Goal: Task Accomplishment & Management: Use online tool/utility

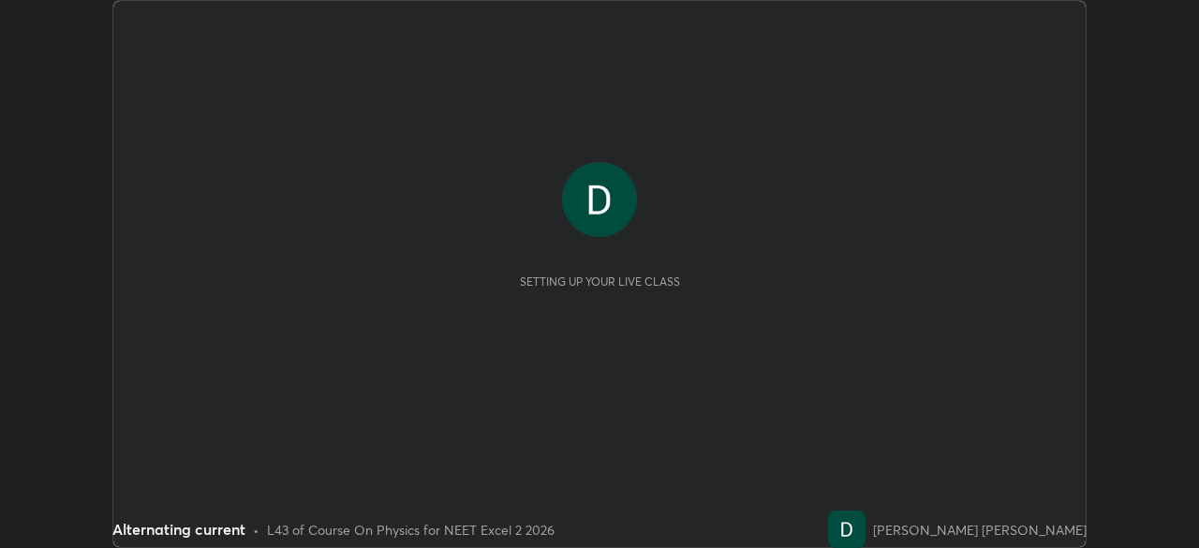
scroll to position [548, 1198]
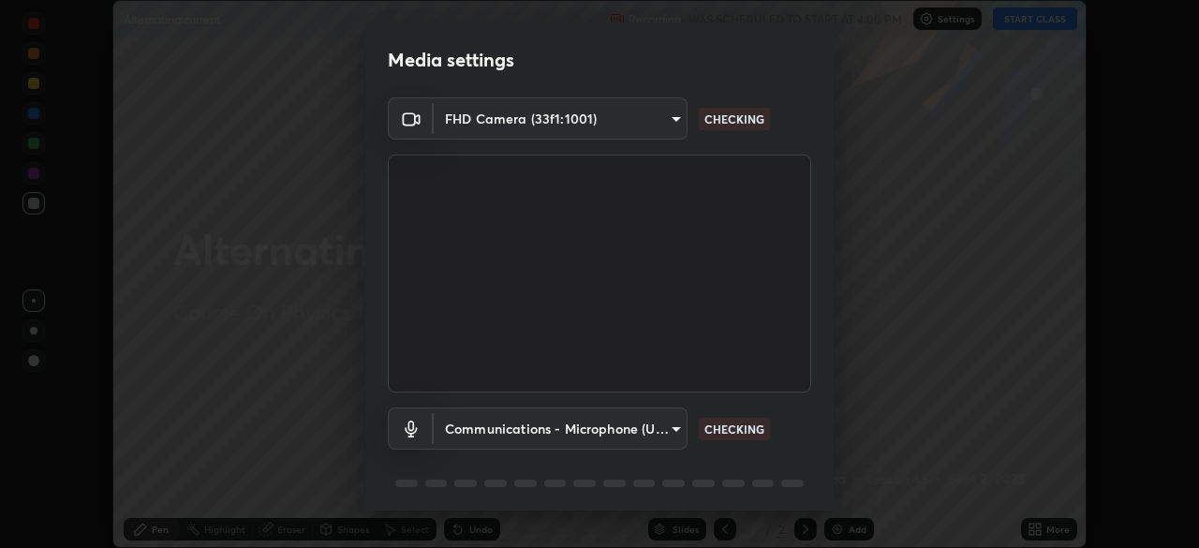
type input "6fd5a11214182fe3dbcd63879dc51230d69f1da36812afabedb7f77605f255ed"
type input "communications"
click at [584, 427] on body "Erase all Alternating current Recording WAS SCHEDULED TO START AT 4:00 PM Setti…" at bounding box center [599, 274] width 1199 height 548
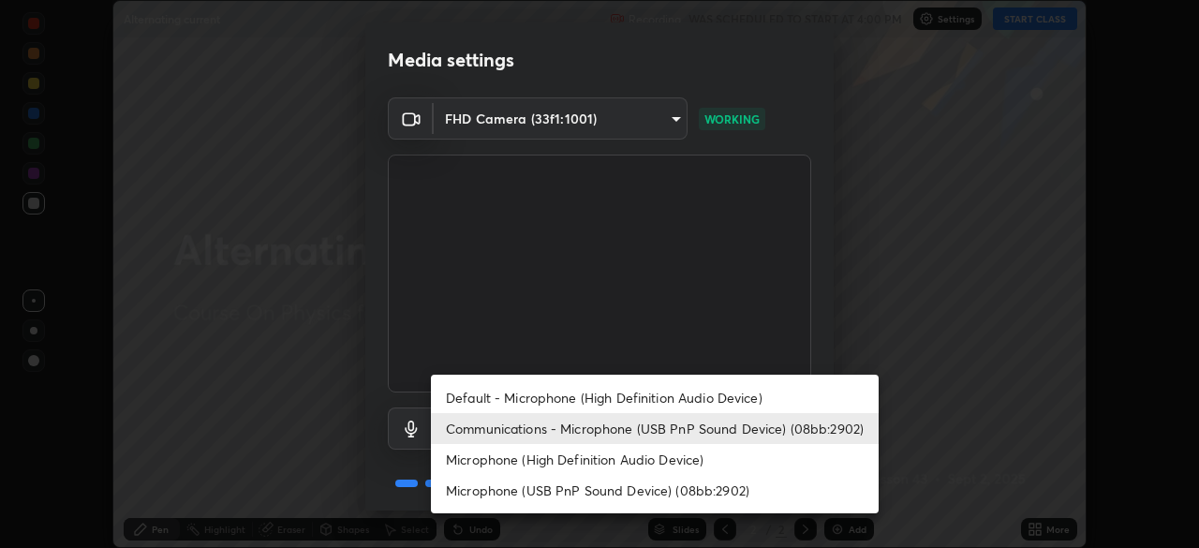
click at [289, 329] on div at bounding box center [599, 274] width 1199 height 548
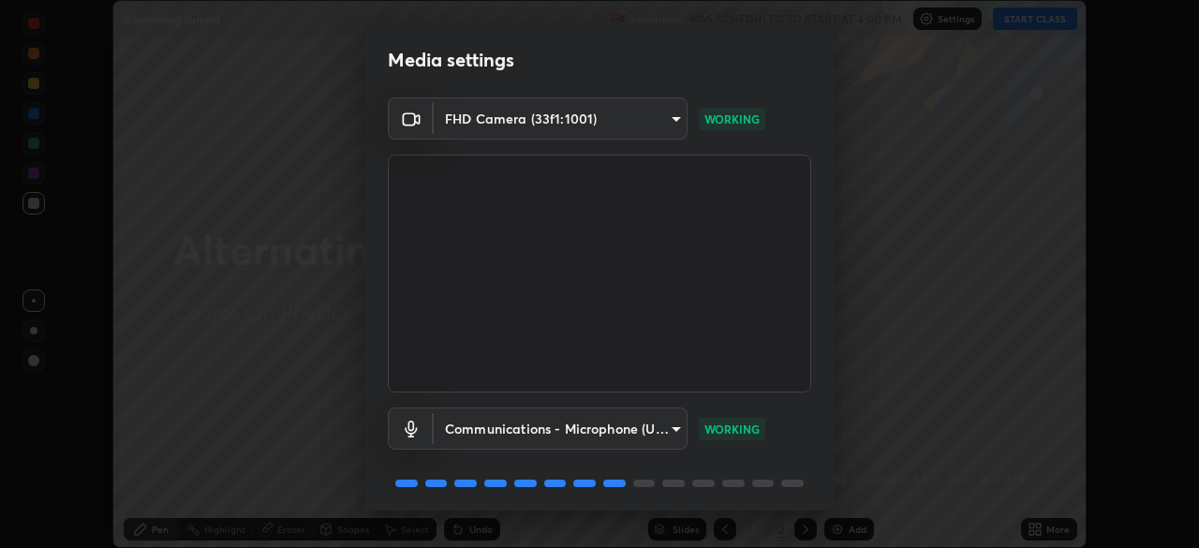
scroll to position [67, 0]
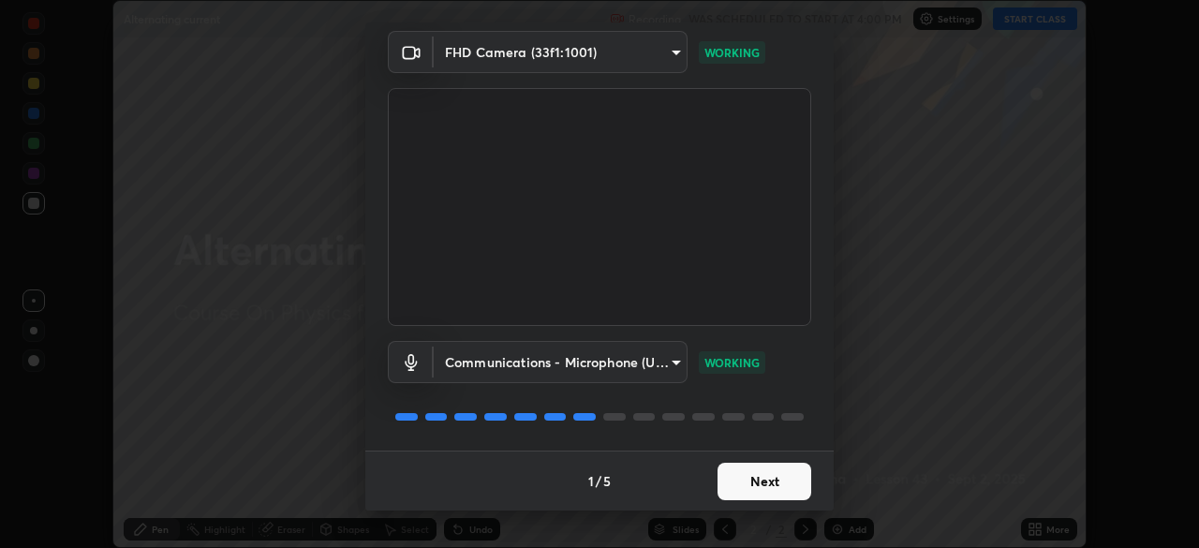
click at [755, 483] on button "Next" at bounding box center [765, 481] width 94 height 37
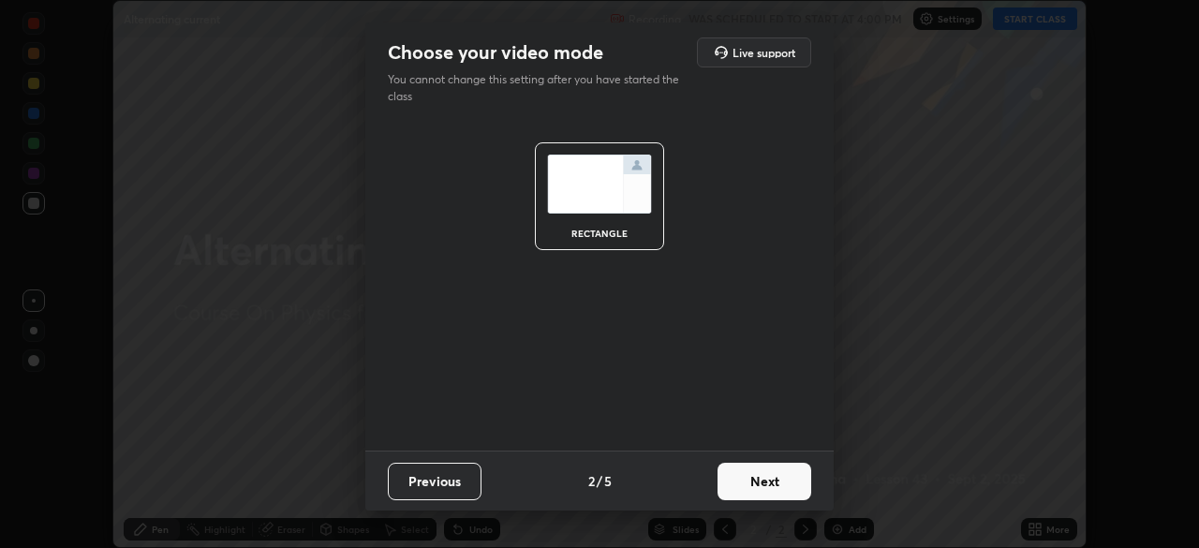
click at [764, 496] on button "Next" at bounding box center [765, 481] width 94 height 37
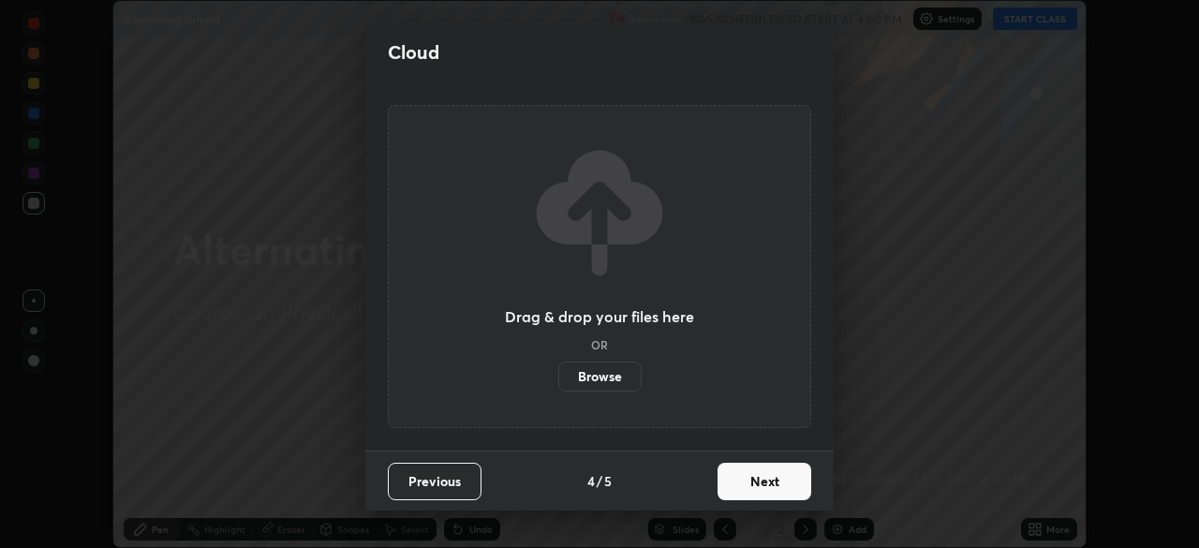
click at [779, 496] on button "Next" at bounding box center [765, 481] width 94 height 37
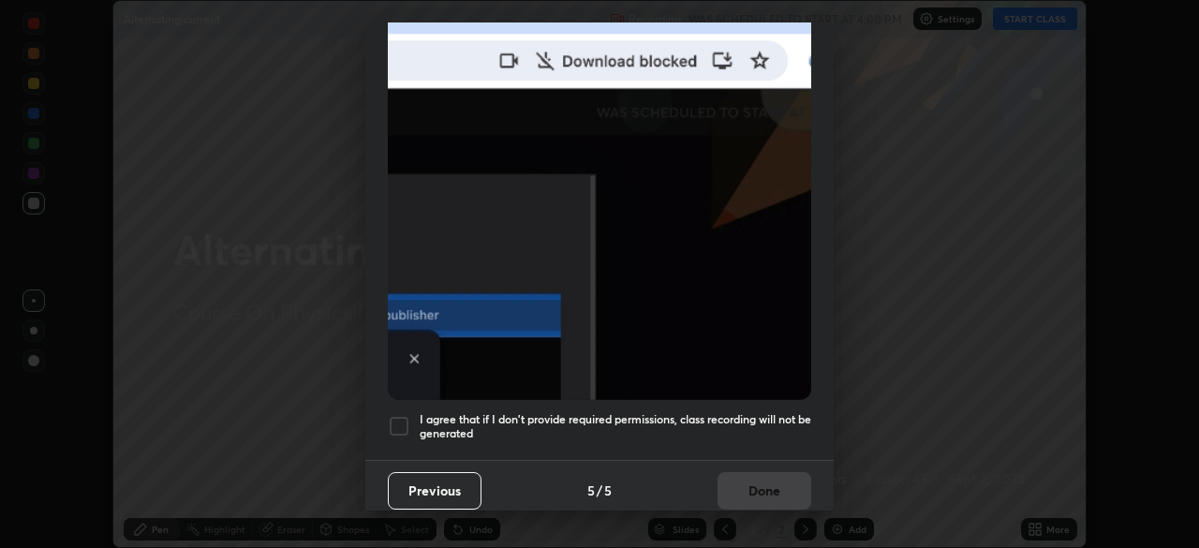
click at [728, 412] on h5 "I agree that if I don't provide required permissions, class recording will not …" at bounding box center [616, 426] width 392 height 29
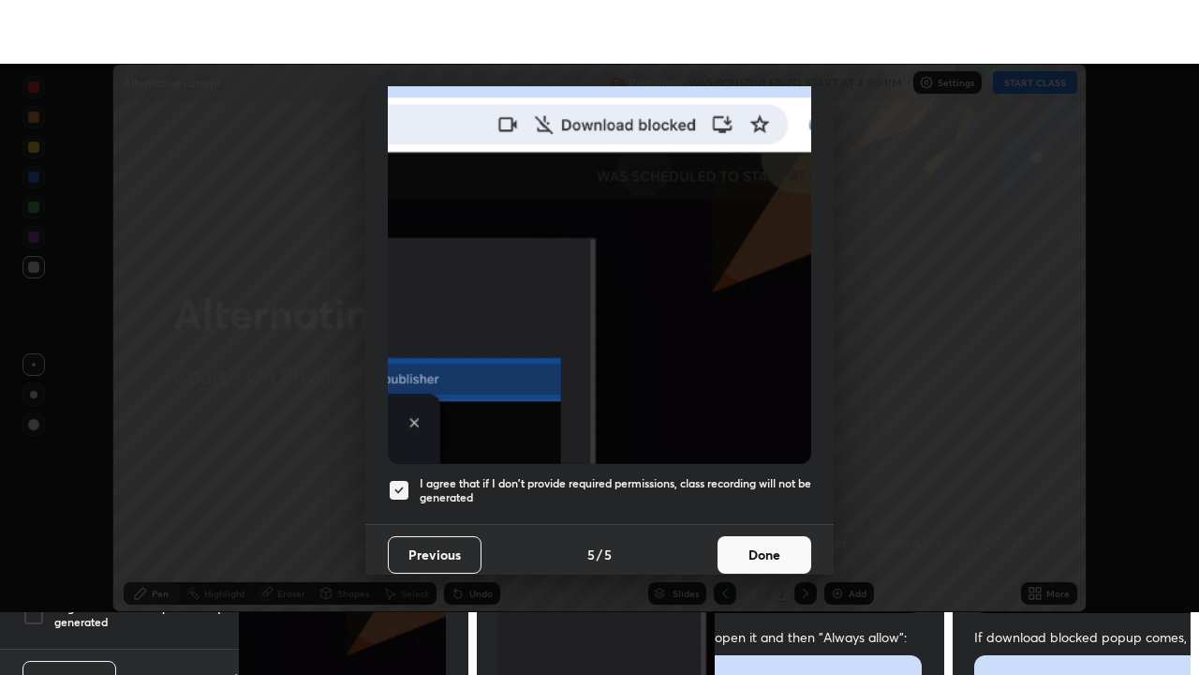
scroll to position [449, 0]
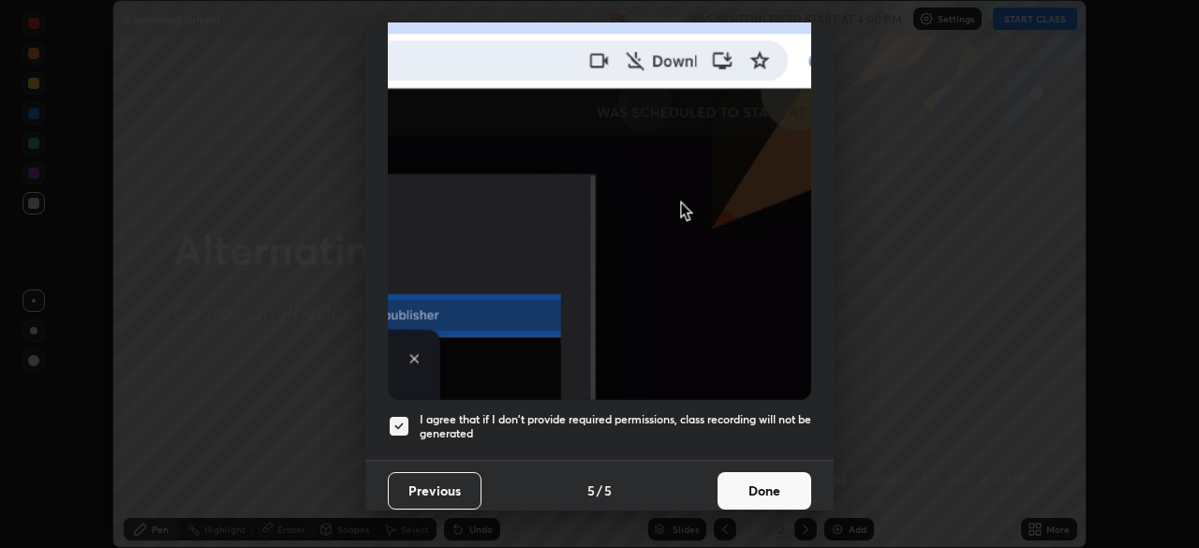
click at [785, 494] on button "Done" at bounding box center [765, 490] width 94 height 37
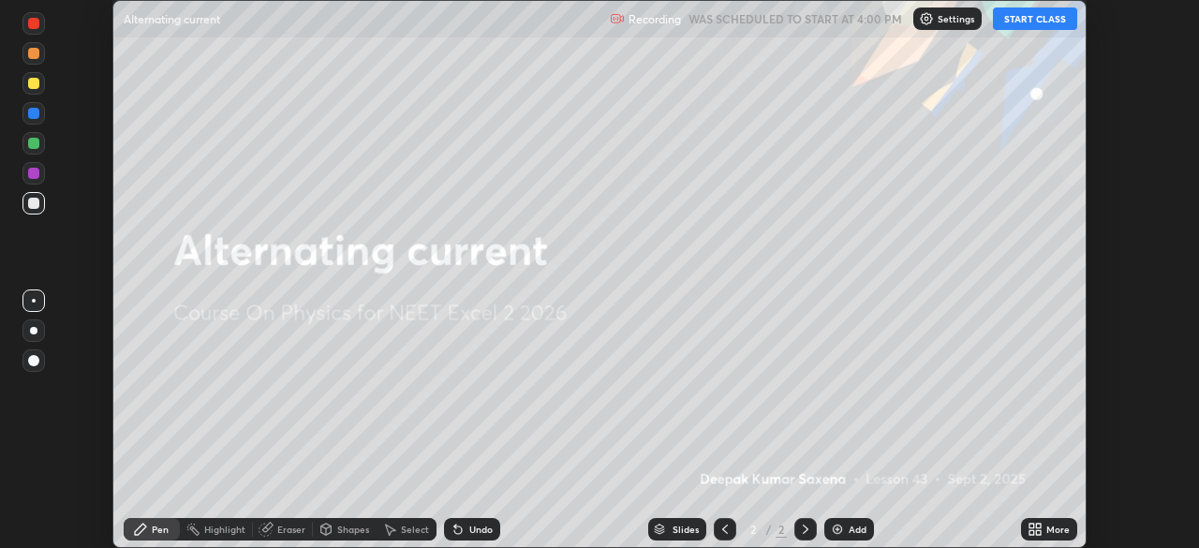
click at [1033, 530] on icon at bounding box center [1032, 532] width 5 height 5
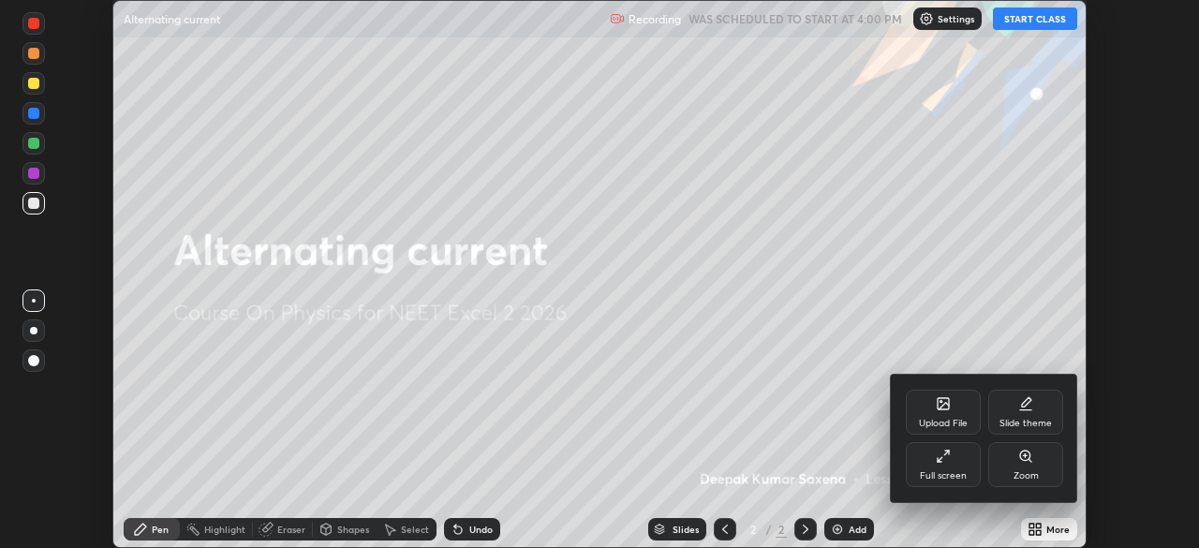
click at [949, 471] on div "Full screen" at bounding box center [943, 475] width 47 height 9
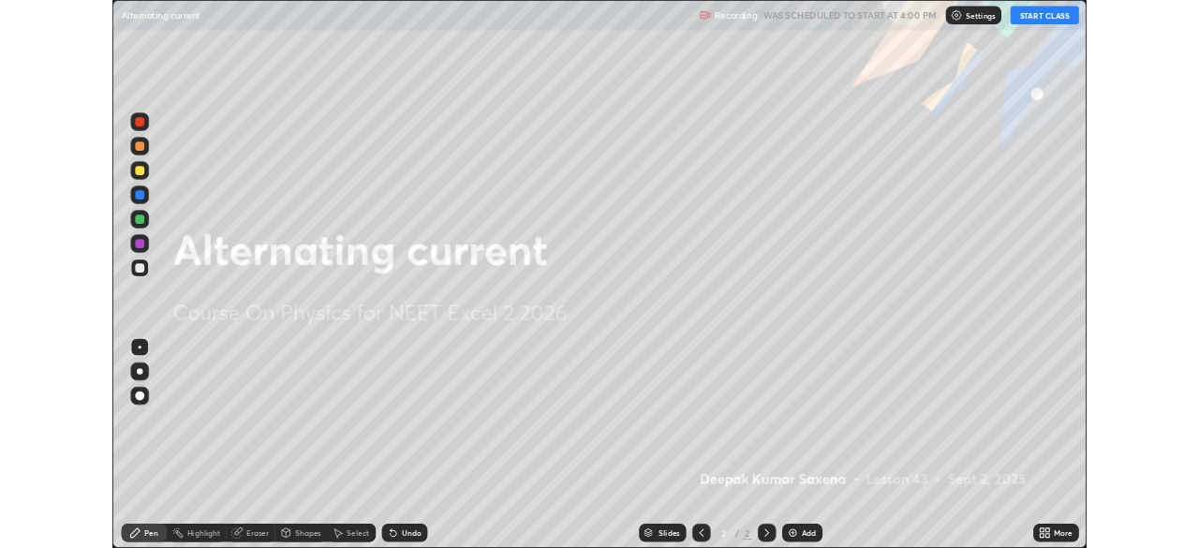
scroll to position [675, 1199]
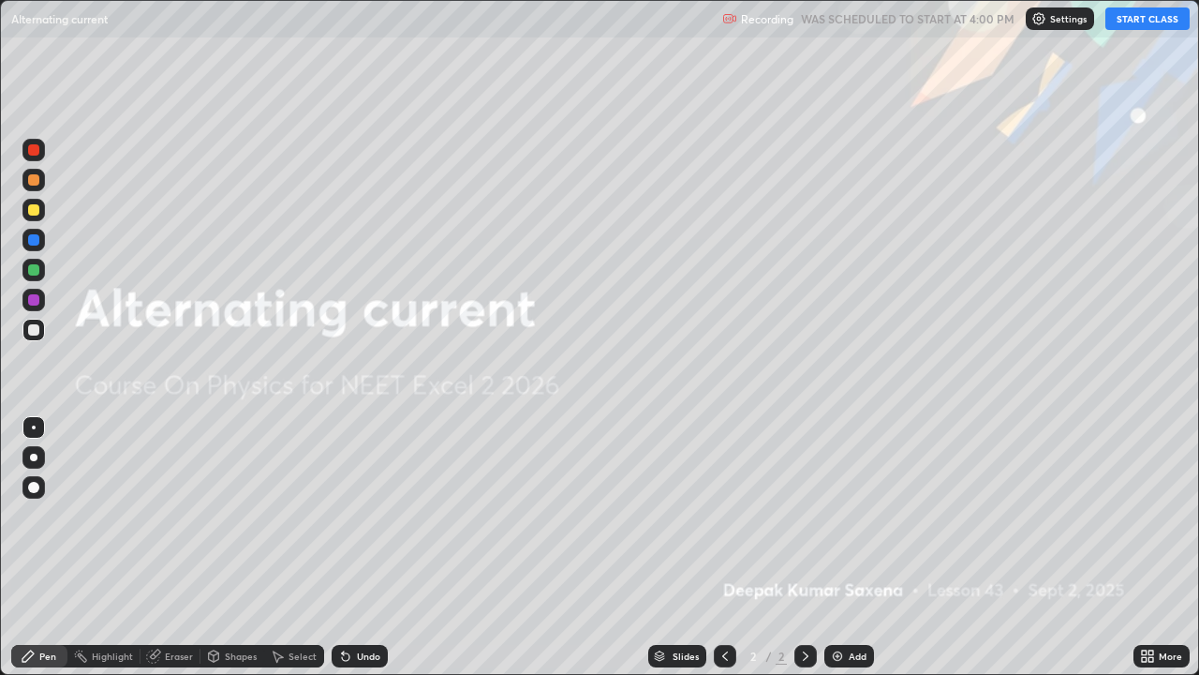
click at [1141, 26] on button "START CLASS" at bounding box center [1148, 18] width 84 height 22
click at [1146, 21] on button "START CLASS" at bounding box center [1148, 18] width 84 height 22
click at [856, 547] on div "Add" at bounding box center [849, 656] width 50 height 22
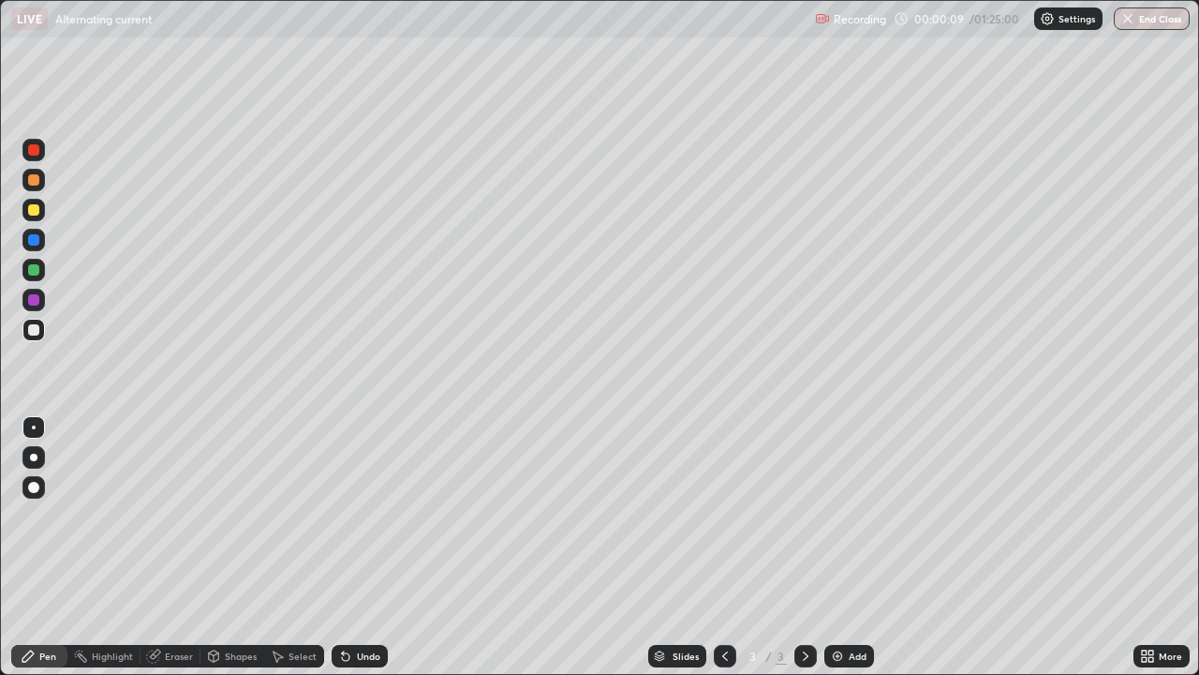
click at [35, 211] on div at bounding box center [33, 209] width 11 height 11
click at [36, 331] on div at bounding box center [33, 329] width 11 height 11
click at [843, 547] on div "Add" at bounding box center [849, 656] width 50 height 22
click at [723, 547] on icon at bounding box center [725, 655] width 15 height 15
click at [801, 547] on div at bounding box center [805, 656] width 22 height 22
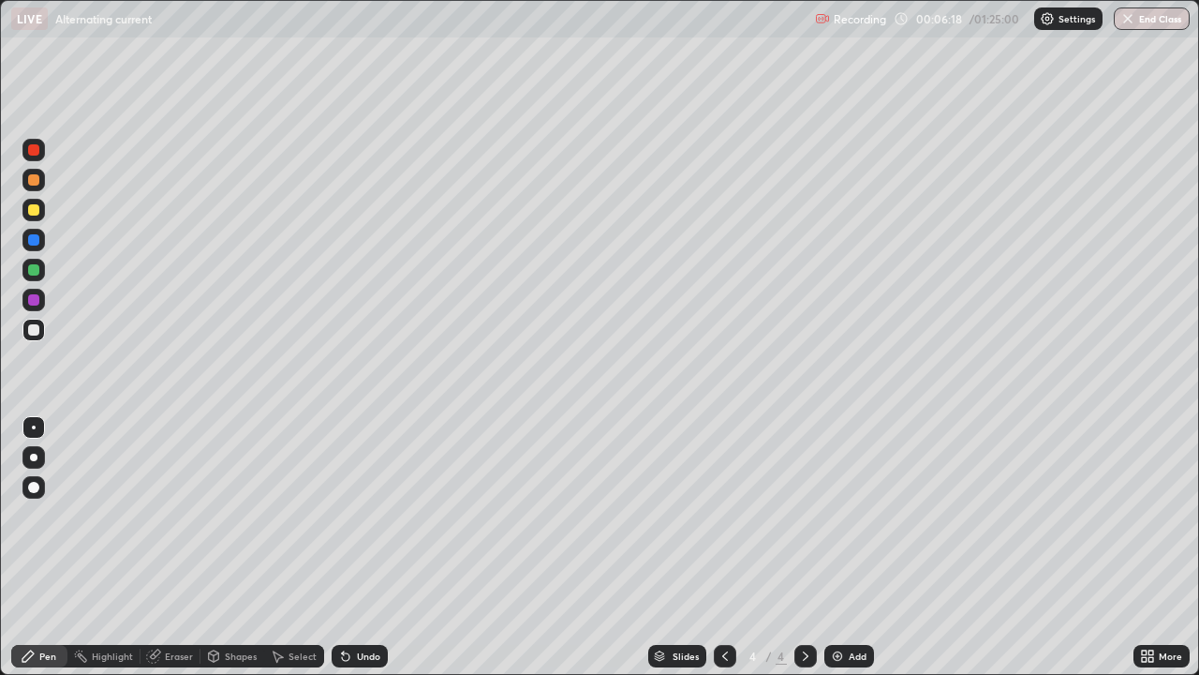
click at [723, 547] on icon at bounding box center [725, 655] width 15 height 15
click at [804, 547] on icon at bounding box center [805, 655] width 15 height 15
click at [723, 547] on icon at bounding box center [725, 655] width 15 height 15
click at [803, 547] on icon at bounding box center [805, 655] width 15 height 15
click at [723, 547] on icon at bounding box center [725, 655] width 15 height 15
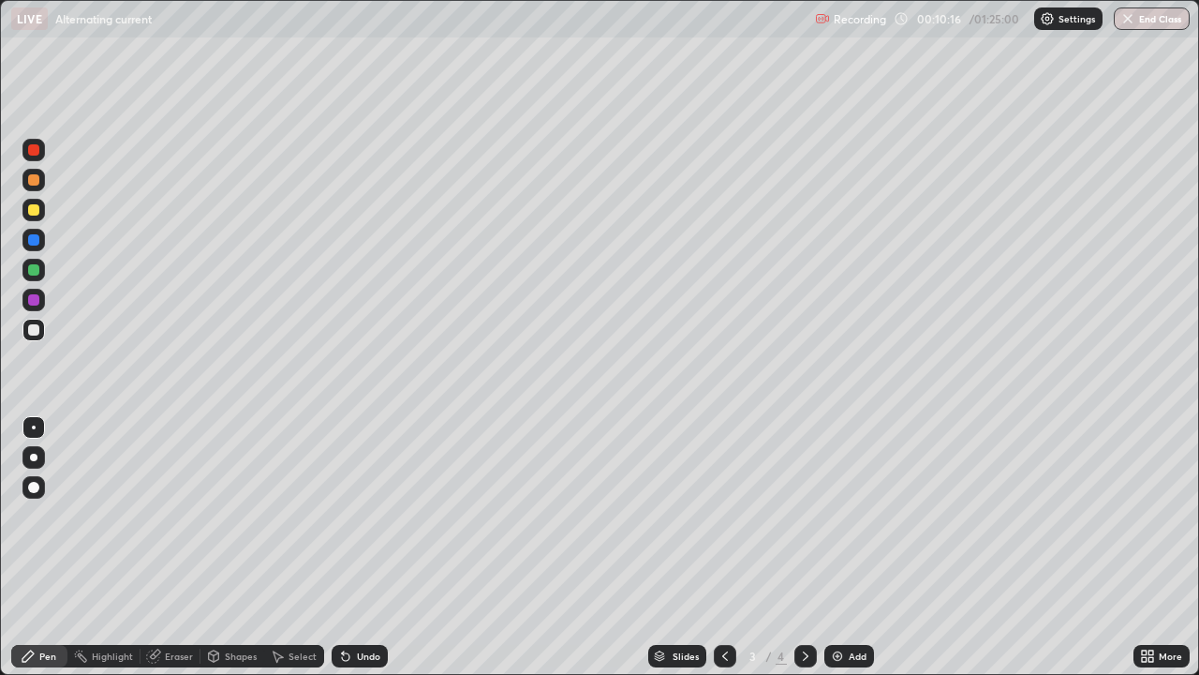
click at [803, 547] on icon at bounding box center [806, 655] width 6 height 9
click at [857, 547] on div "Add" at bounding box center [858, 655] width 18 height 9
click at [723, 547] on icon at bounding box center [725, 655] width 15 height 15
click at [801, 547] on icon at bounding box center [805, 655] width 15 height 15
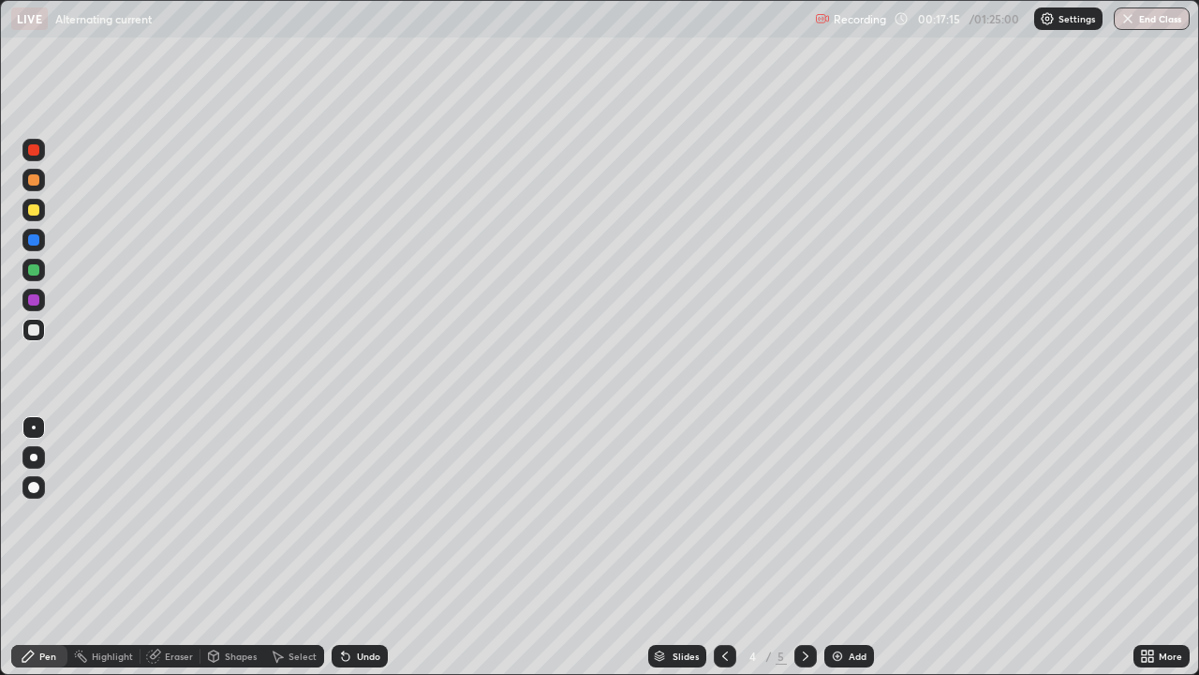
click at [804, 547] on icon at bounding box center [805, 655] width 15 height 15
click at [858, 547] on div "Add" at bounding box center [858, 655] width 18 height 9
click at [36, 213] on div at bounding box center [33, 209] width 11 height 11
click at [364, 547] on div "Undo" at bounding box center [368, 655] width 23 height 9
click at [368, 547] on div "Undo" at bounding box center [360, 656] width 56 height 22
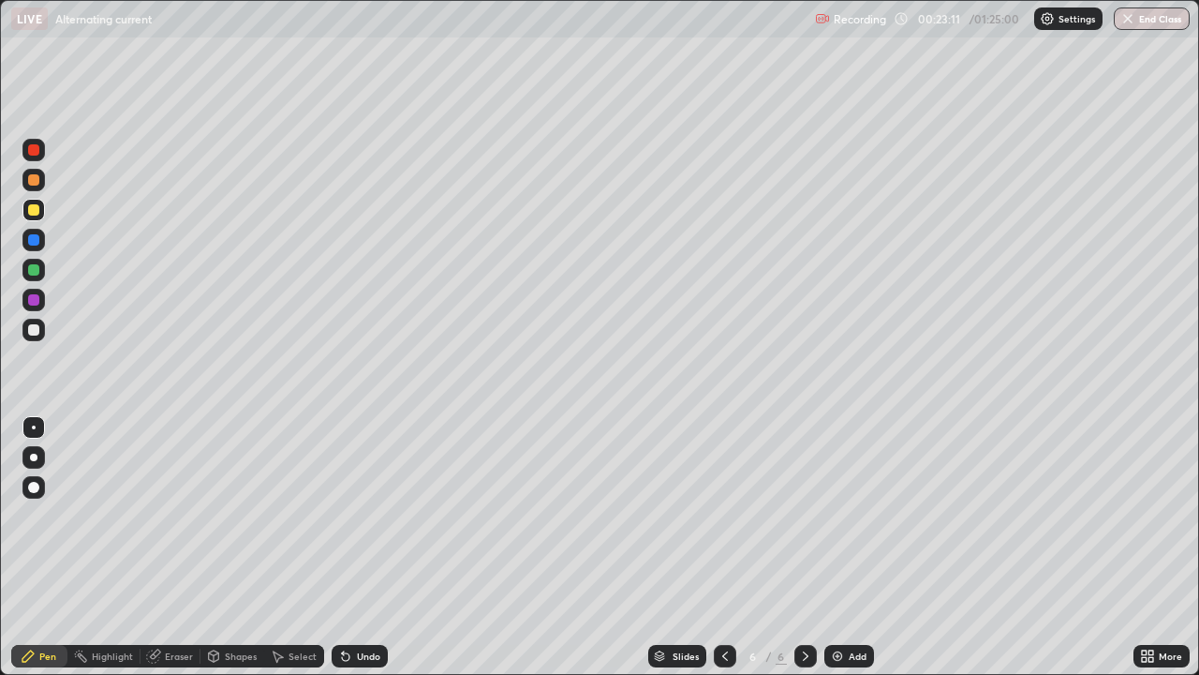
click at [849, 547] on div "Add" at bounding box center [849, 656] width 50 height 22
click at [732, 547] on div at bounding box center [725, 656] width 22 height 22
click at [802, 547] on icon at bounding box center [805, 655] width 15 height 15
click at [851, 547] on div "Add" at bounding box center [858, 655] width 18 height 9
click at [34, 324] on div at bounding box center [33, 329] width 11 height 11
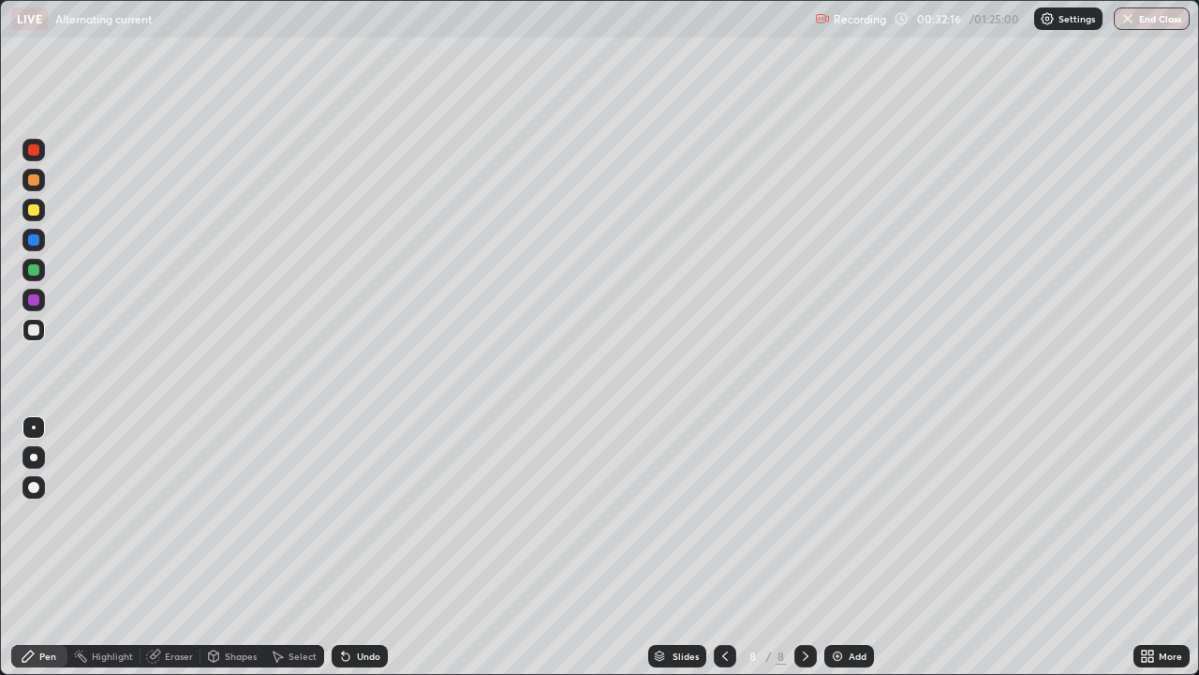
click at [732, 547] on div at bounding box center [725, 656] width 22 height 22
click at [722, 547] on icon at bounding box center [725, 655] width 6 height 9
click at [804, 547] on icon at bounding box center [805, 655] width 15 height 15
click at [723, 547] on icon at bounding box center [725, 655] width 15 height 15
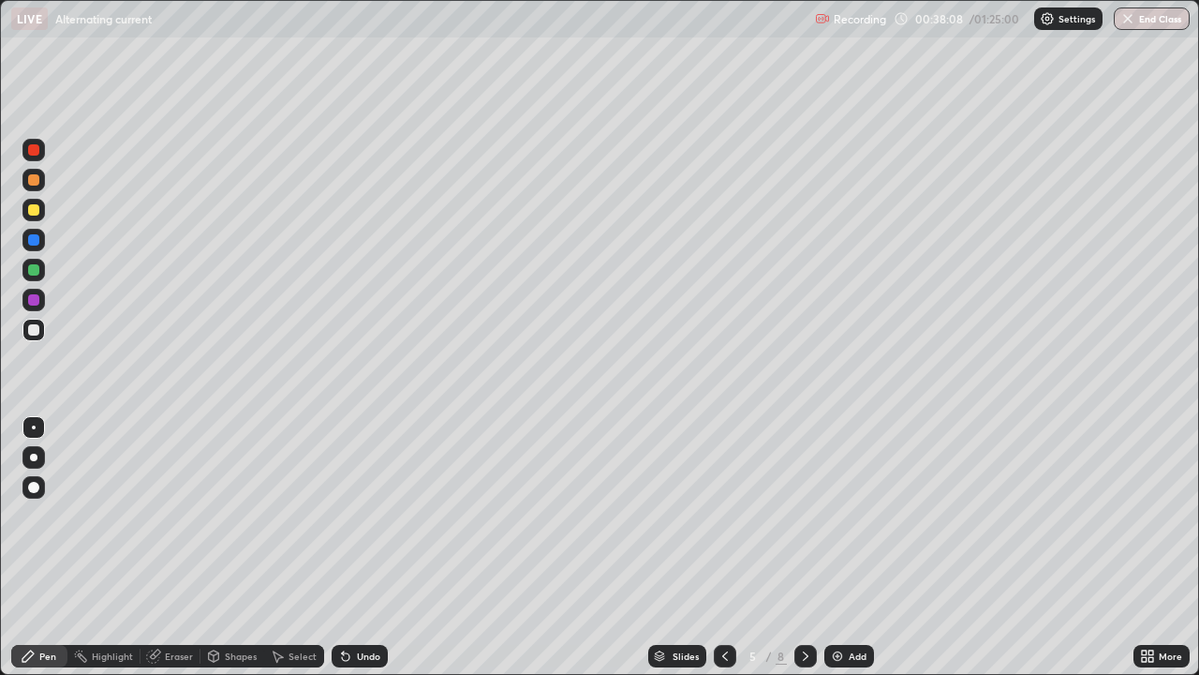
click at [723, 547] on icon at bounding box center [725, 655] width 15 height 15
click at [734, 547] on div at bounding box center [725, 656] width 22 height 22
click at [809, 547] on div at bounding box center [805, 656] width 22 height 22
click at [808, 547] on div at bounding box center [805, 656] width 22 height 22
click at [804, 547] on icon at bounding box center [805, 655] width 15 height 15
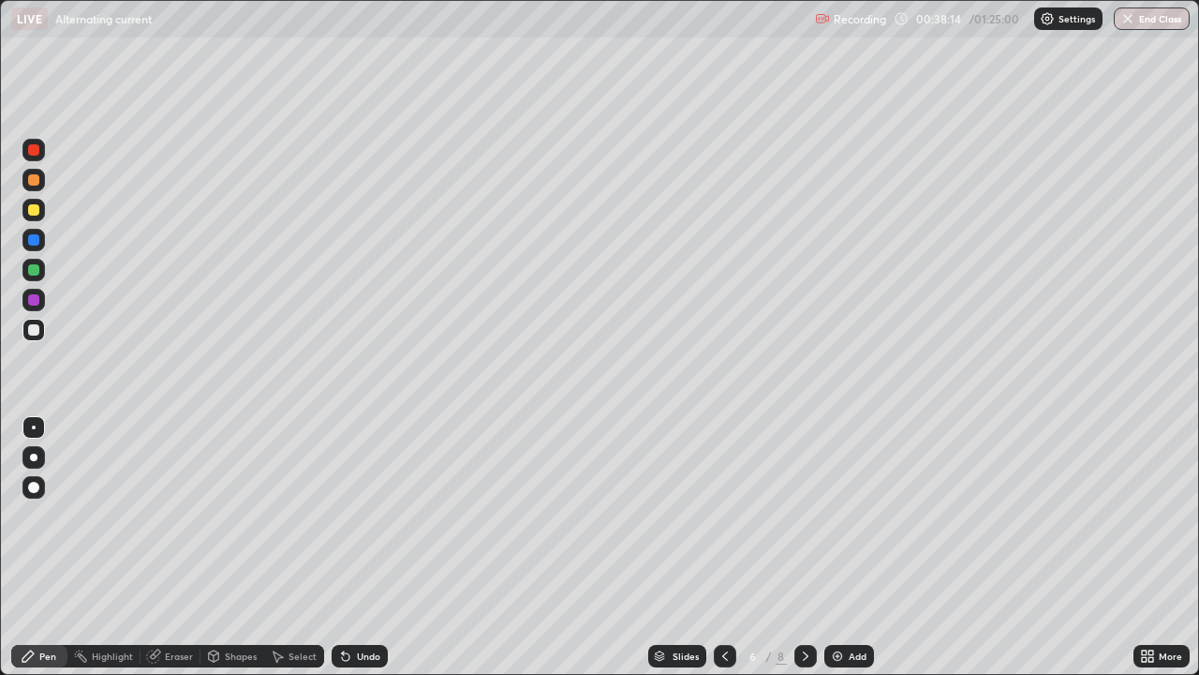
click at [804, 547] on icon at bounding box center [805, 655] width 15 height 15
click at [812, 547] on div at bounding box center [805, 656] width 22 height 22
click at [805, 547] on icon at bounding box center [806, 655] width 6 height 9
click at [724, 547] on icon at bounding box center [725, 655] width 6 height 9
click at [851, 547] on div "Add" at bounding box center [849, 656] width 50 height 22
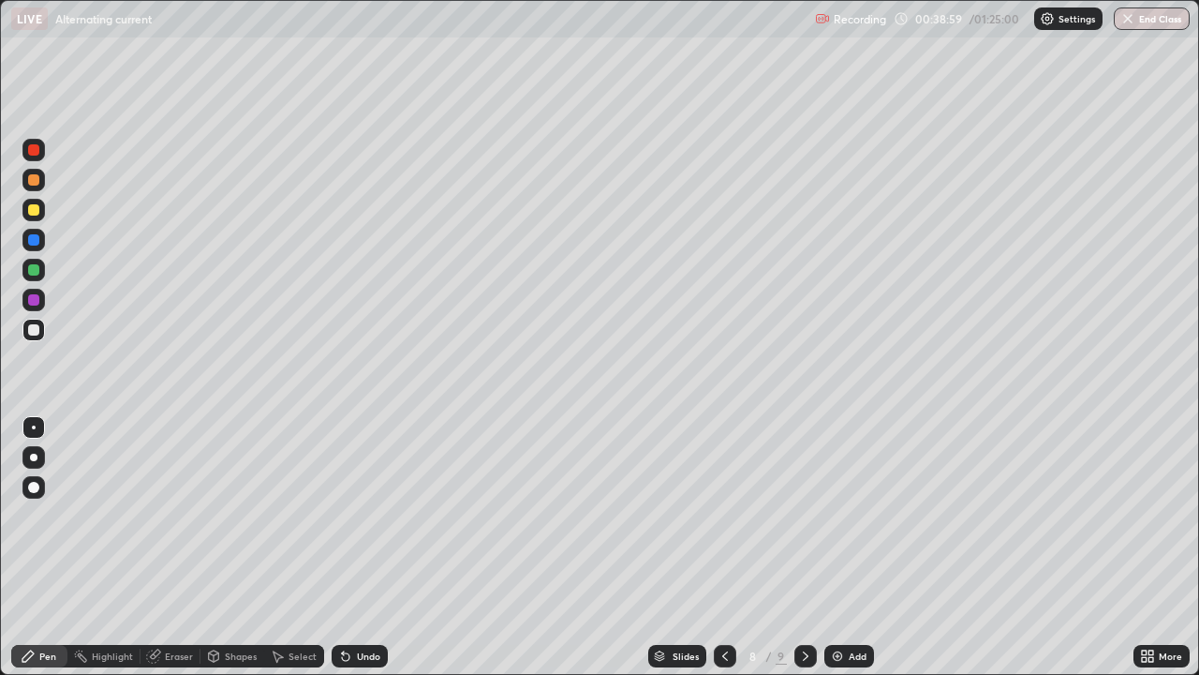
click at [849, 547] on div "Add" at bounding box center [858, 655] width 18 height 9
click at [32, 210] on div at bounding box center [33, 209] width 11 height 11
click at [34, 328] on div at bounding box center [33, 329] width 11 height 11
click at [364, 547] on div "Undo" at bounding box center [368, 655] width 23 height 9
click at [848, 547] on div "Add" at bounding box center [849, 656] width 50 height 22
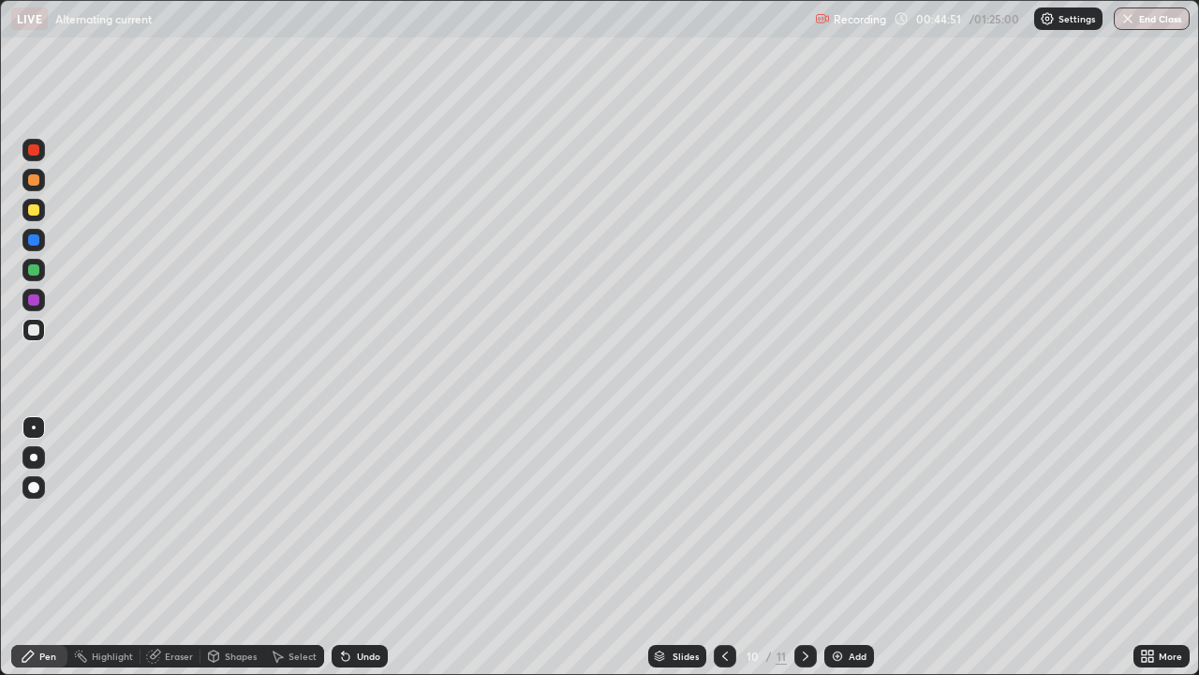
click at [723, 547] on icon at bounding box center [725, 655] width 15 height 15
click at [804, 547] on icon at bounding box center [805, 655] width 15 height 15
click at [852, 547] on div "Add" at bounding box center [858, 655] width 18 height 9
click at [720, 547] on icon at bounding box center [725, 655] width 15 height 15
click at [801, 547] on icon at bounding box center [805, 655] width 15 height 15
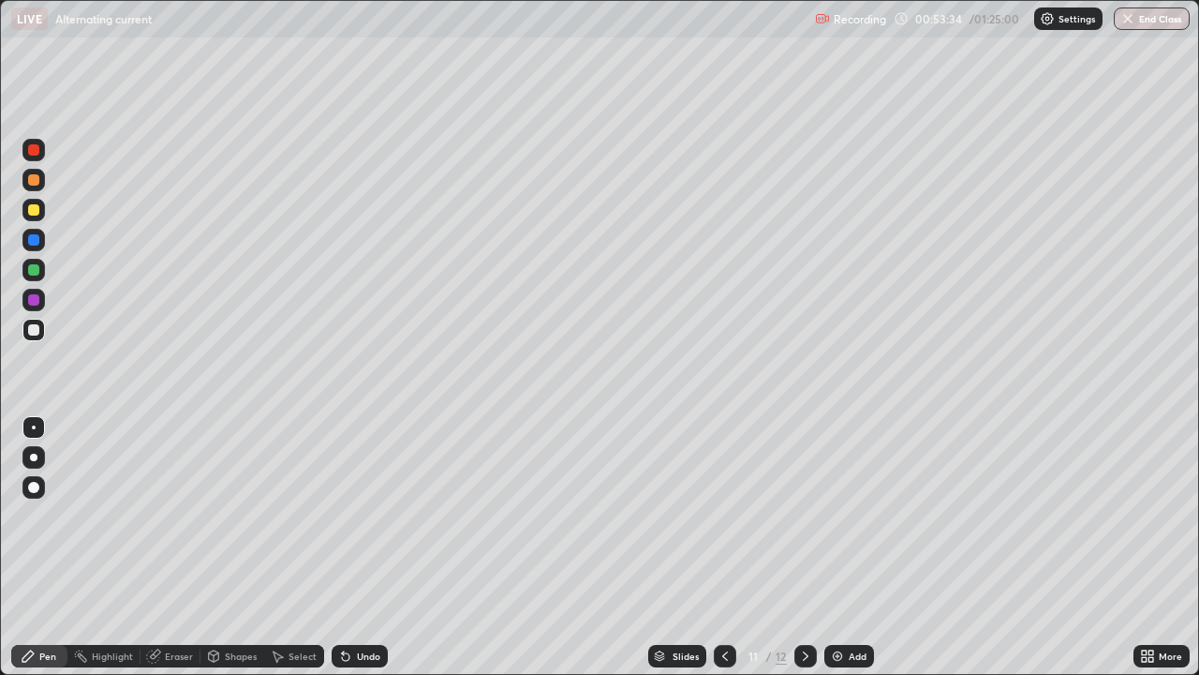
click at [842, 547] on img at bounding box center [837, 655] width 15 height 15
click at [804, 547] on icon at bounding box center [805, 655] width 15 height 15
click at [806, 547] on icon at bounding box center [805, 655] width 15 height 15
click at [804, 547] on icon at bounding box center [805, 655] width 15 height 15
click at [723, 547] on icon at bounding box center [725, 655] width 15 height 15
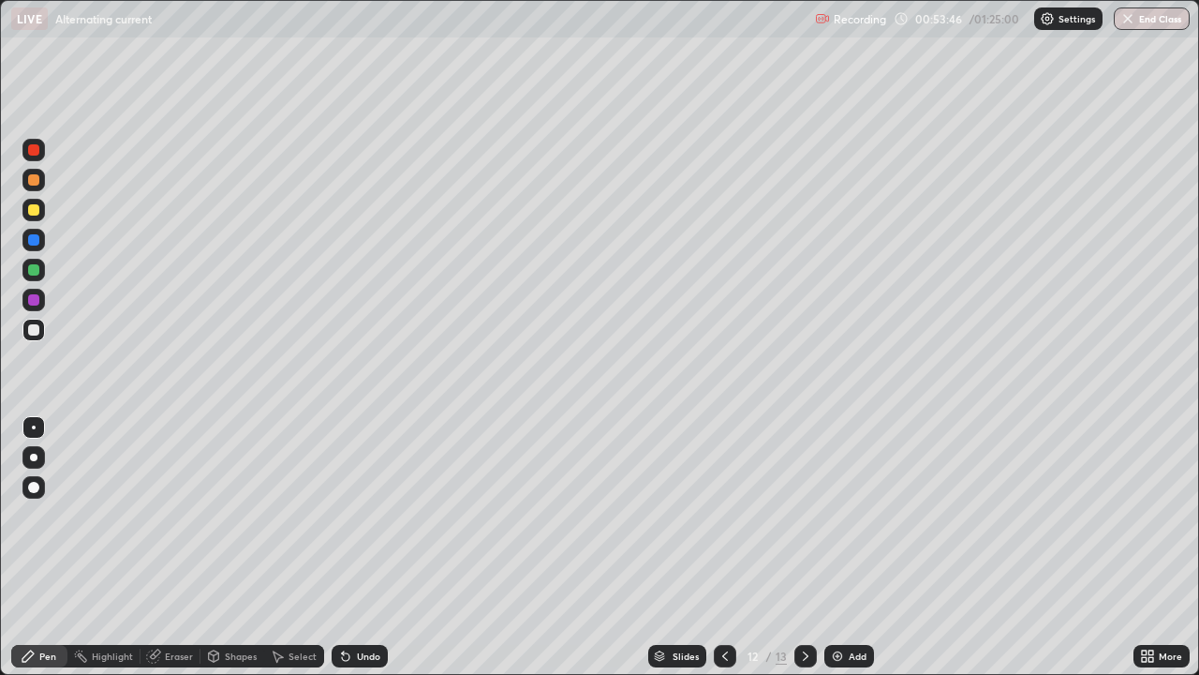
click at [726, 547] on icon at bounding box center [725, 655] width 15 height 15
click at [723, 547] on icon at bounding box center [725, 655] width 15 height 15
click at [802, 547] on icon at bounding box center [805, 655] width 15 height 15
click at [804, 547] on icon at bounding box center [805, 655] width 15 height 15
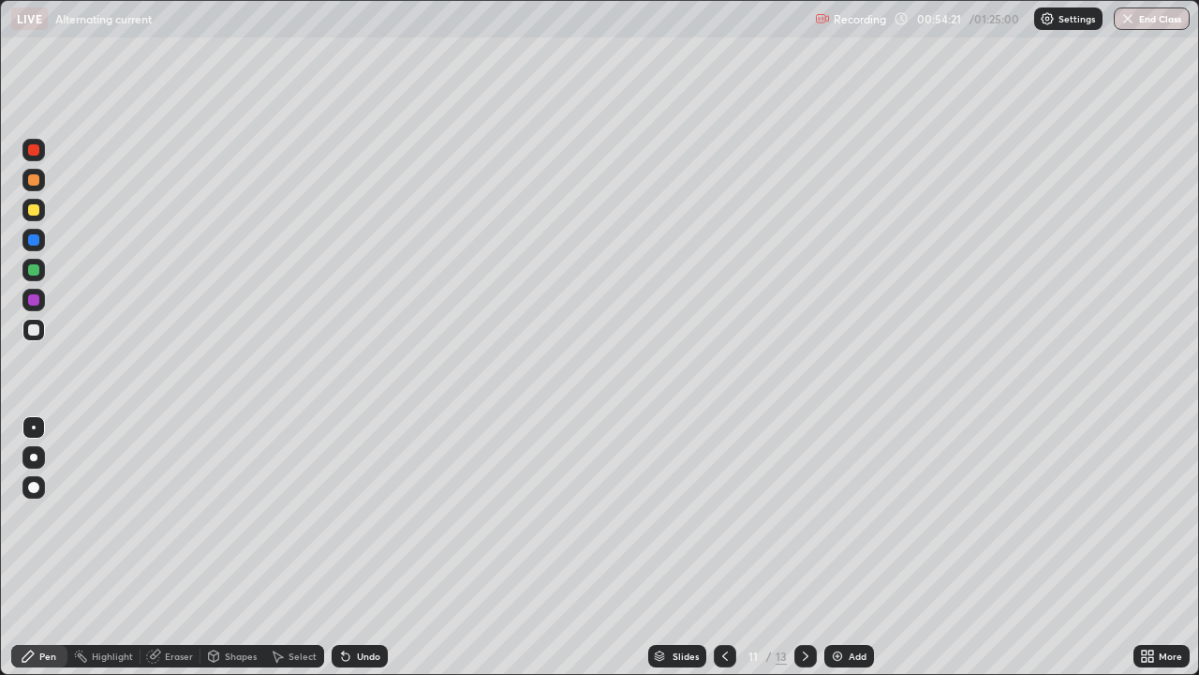
click at [804, 547] on icon at bounding box center [805, 655] width 15 height 15
click at [723, 547] on icon at bounding box center [725, 655] width 15 height 15
click at [717, 547] on div at bounding box center [725, 656] width 22 height 22
click at [725, 547] on icon at bounding box center [725, 655] width 15 height 15
click at [804, 547] on icon at bounding box center [806, 655] width 6 height 9
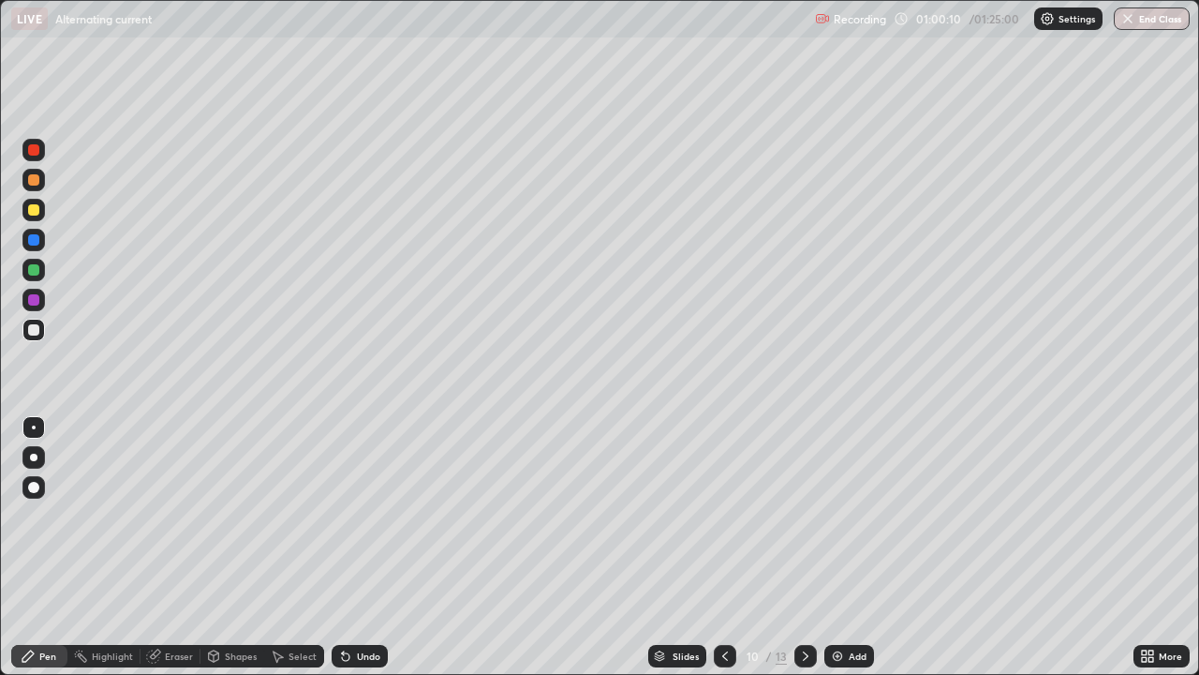
click at [798, 547] on icon at bounding box center [805, 655] width 15 height 15
click at [834, 547] on img at bounding box center [837, 655] width 15 height 15
click at [38, 211] on div at bounding box center [33, 209] width 11 height 11
click at [347, 547] on icon at bounding box center [345, 656] width 7 height 7
click at [351, 547] on div "Undo" at bounding box center [360, 656] width 56 height 22
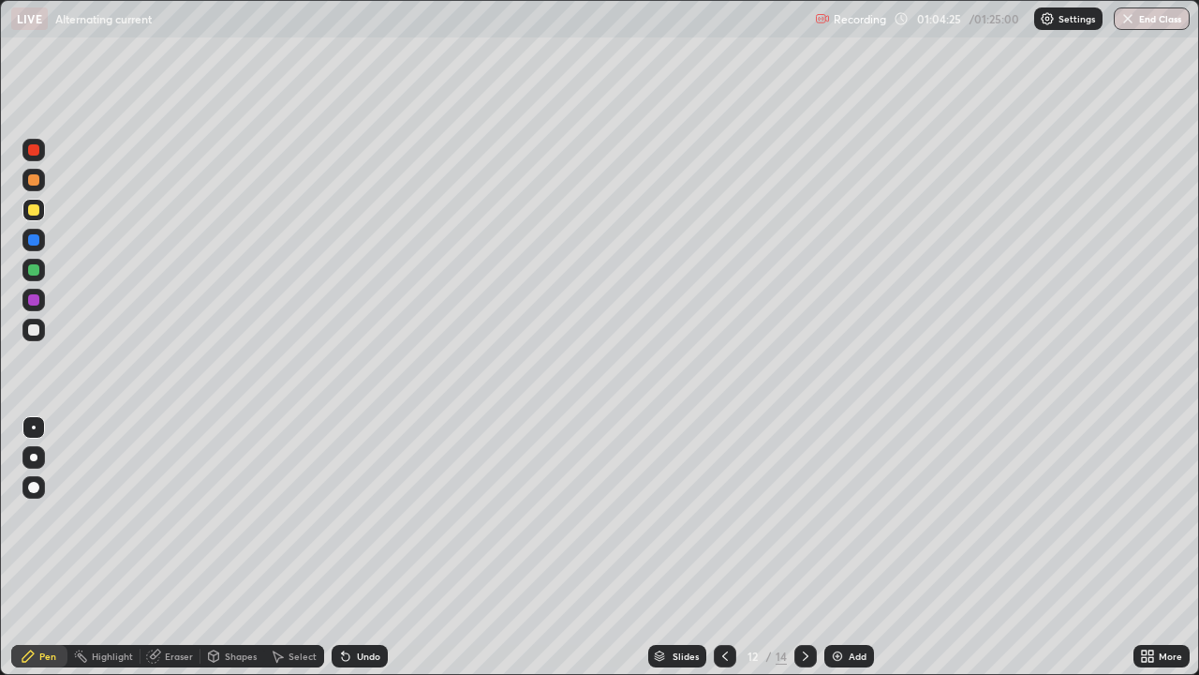
click at [365, 547] on div "Undo" at bounding box center [360, 656] width 56 height 22
click at [360, 547] on div "Undo" at bounding box center [360, 656] width 56 height 22
click at [361, 547] on div "Undo" at bounding box center [368, 655] width 23 height 9
click at [349, 547] on icon at bounding box center [345, 655] width 15 height 15
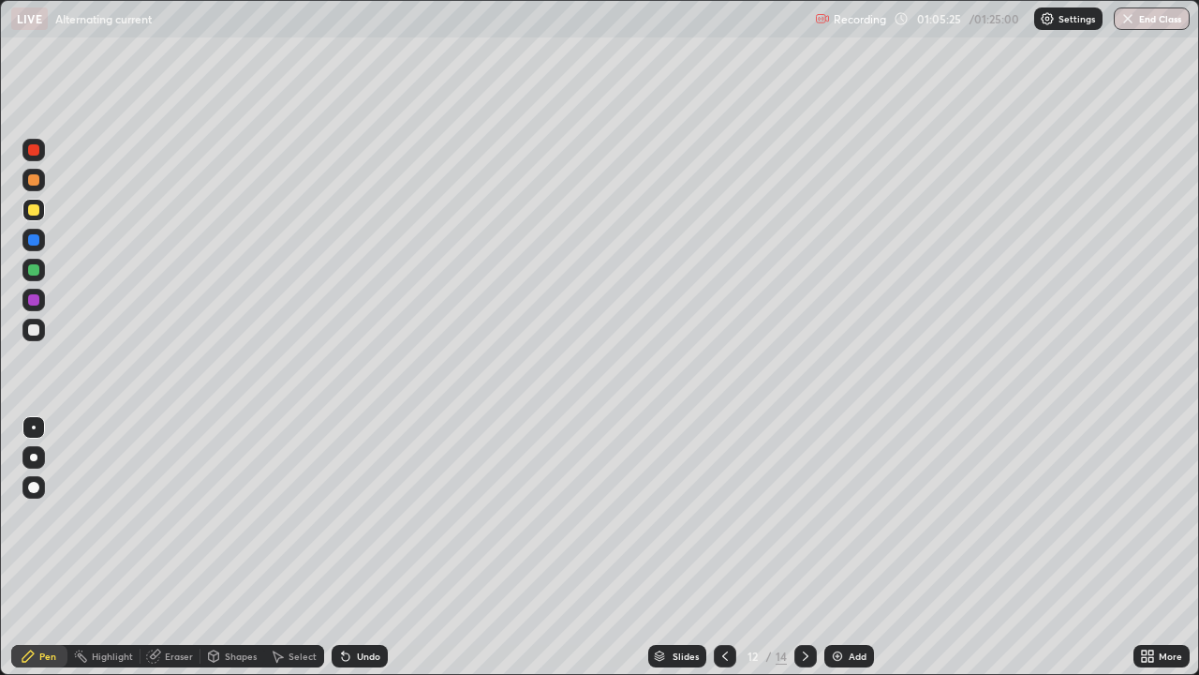
click at [350, 547] on div "Undo" at bounding box center [360, 656] width 56 height 22
click at [353, 547] on div "Undo" at bounding box center [360, 656] width 56 height 22
click at [349, 547] on icon at bounding box center [345, 655] width 15 height 15
click at [344, 547] on icon at bounding box center [345, 656] width 7 height 7
click at [357, 547] on div "Undo" at bounding box center [368, 655] width 23 height 9
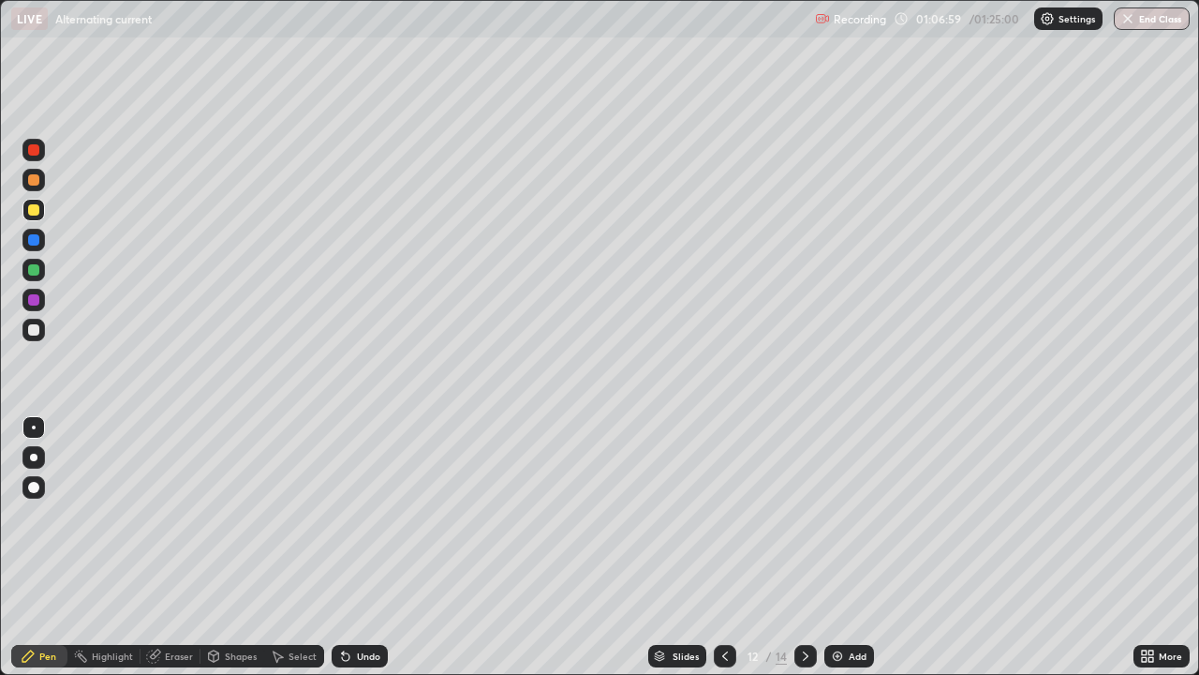
click at [838, 547] on img at bounding box center [837, 655] width 15 height 15
click at [344, 547] on icon at bounding box center [345, 656] width 7 height 7
click at [35, 322] on div at bounding box center [33, 330] width 22 height 22
click at [35, 210] on div at bounding box center [33, 209] width 11 height 11
click at [363, 547] on div "Undo" at bounding box center [368, 655] width 23 height 9
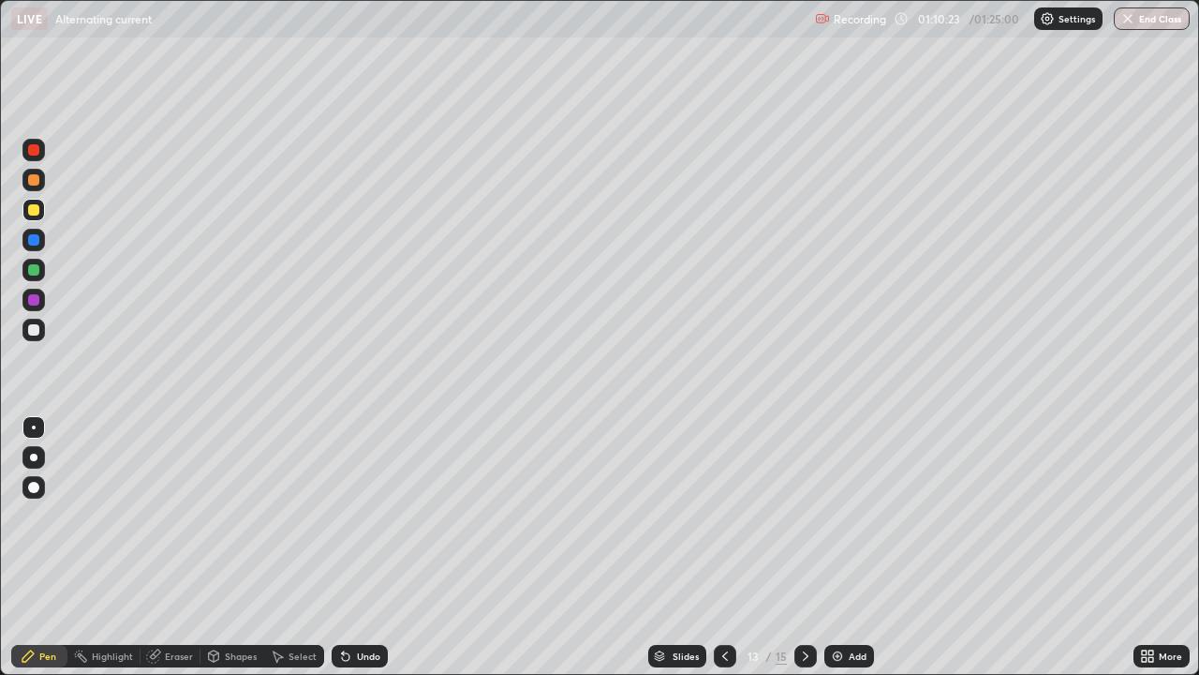
click at [38, 332] on div at bounding box center [33, 329] width 11 height 11
click at [32, 213] on div at bounding box center [33, 209] width 11 height 11
click at [855, 547] on div "Add" at bounding box center [858, 655] width 18 height 9
click at [715, 547] on div at bounding box center [725, 656] width 22 height 22
click at [804, 547] on icon at bounding box center [805, 655] width 15 height 15
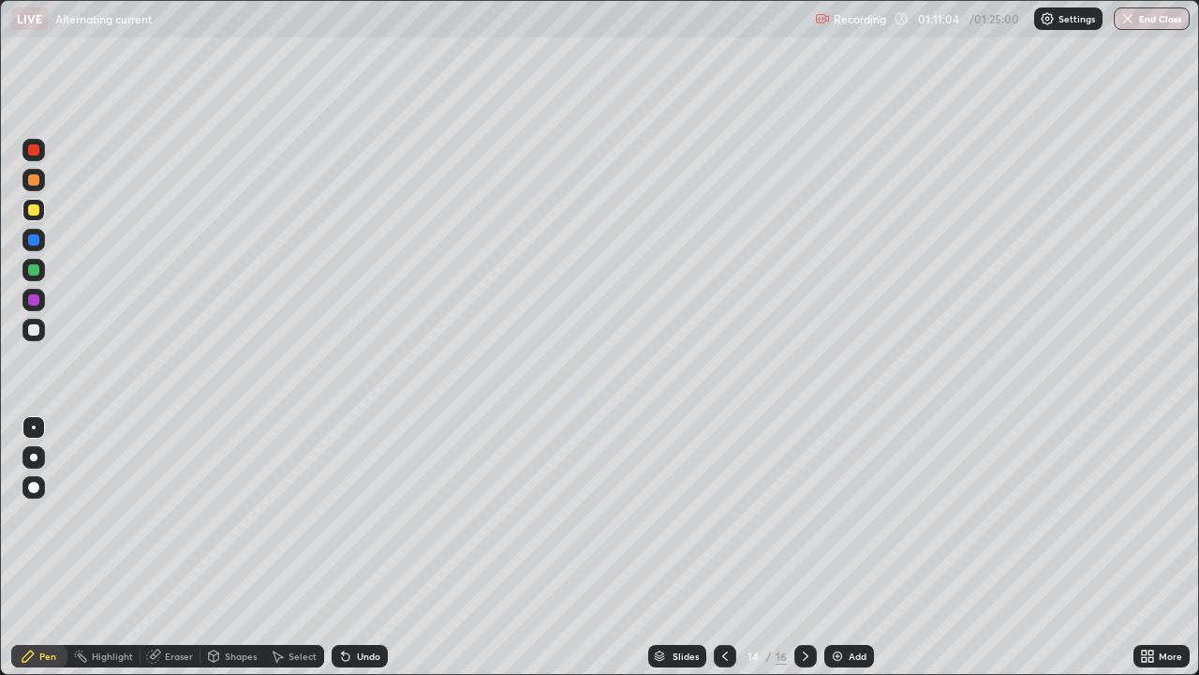
click at [801, 547] on icon at bounding box center [805, 655] width 15 height 15
click at [804, 547] on icon at bounding box center [805, 655] width 15 height 15
click at [725, 547] on icon at bounding box center [725, 655] width 15 height 15
click at [722, 547] on icon at bounding box center [725, 655] width 15 height 15
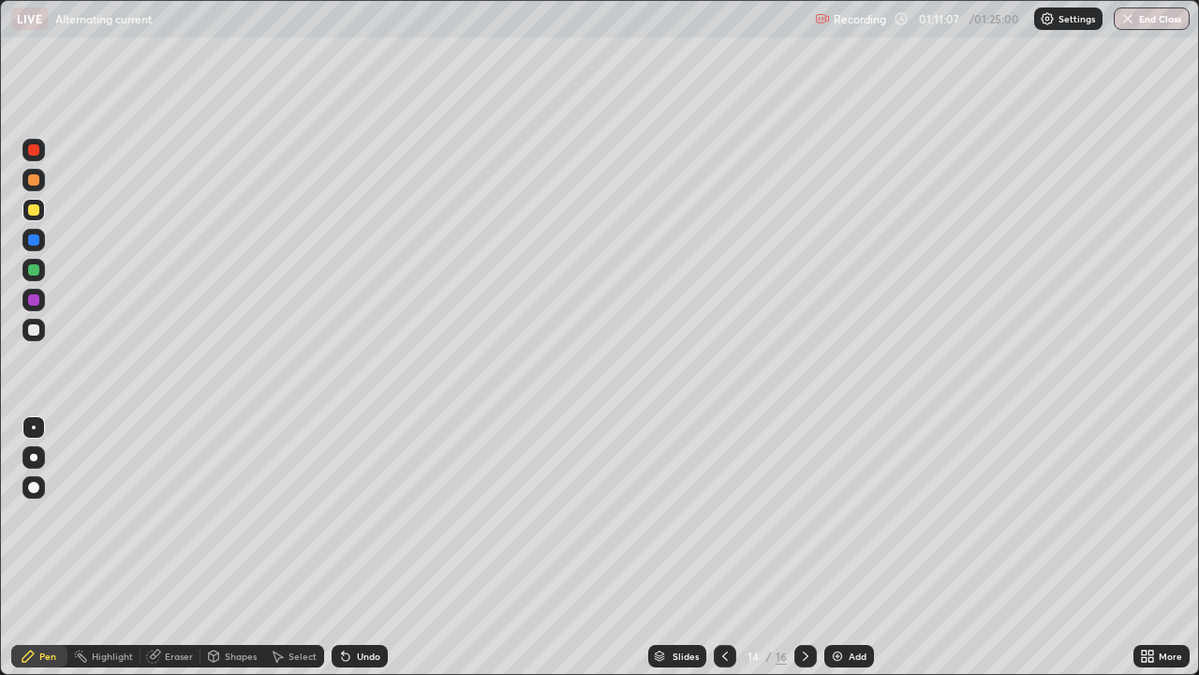
click at [718, 547] on icon at bounding box center [725, 655] width 15 height 15
click at [806, 547] on icon at bounding box center [805, 655] width 15 height 15
click at [352, 547] on div "Undo" at bounding box center [360, 656] width 56 height 22
click at [342, 547] on icon at bounding box center [343, 652] width 2 height 2
click at [347, 547] on icon at bounding box center [345, 656] width 7 height 7
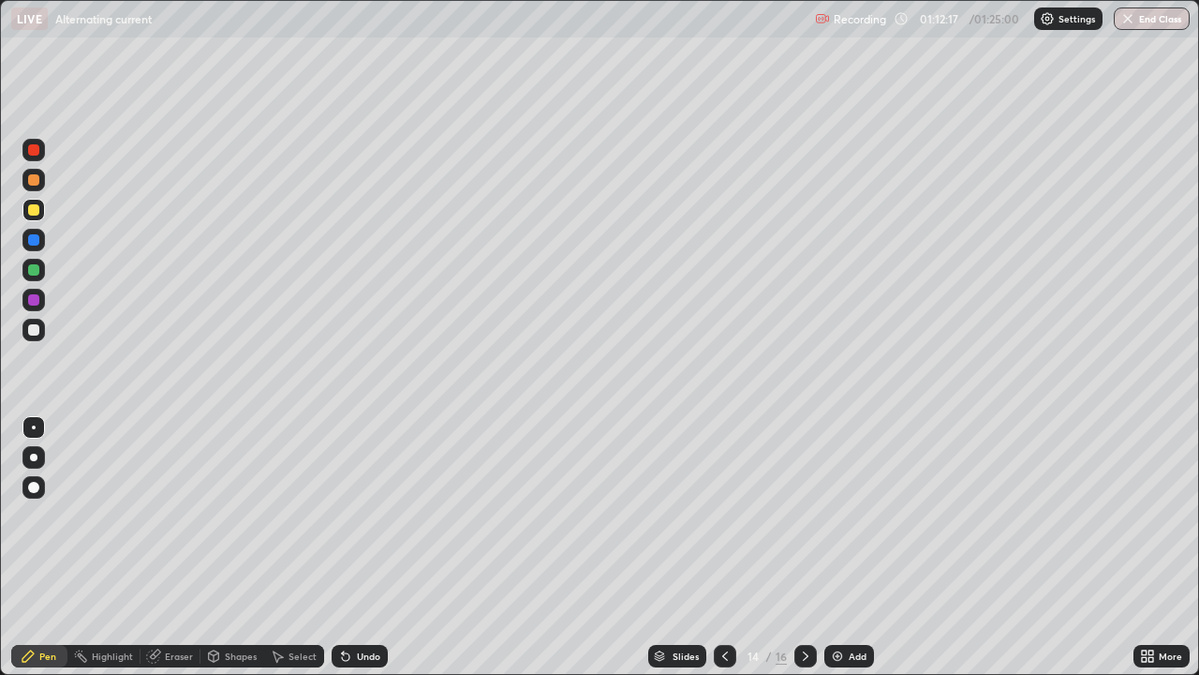
click at [36, 329] on div at bounding box center [33, 329] width 11 height 11
click at [35, 207] on div at bounding box center [33, 209] width 11 height 11
click at [723, 547] on icon at bounding box center [725, 655] width 15 height 15
click at [722, 547] on icon at bounding box center [725, 655] width 6 height 9
click at [720, 547] on icon at bounding box center [725, 655] width 15 height 15
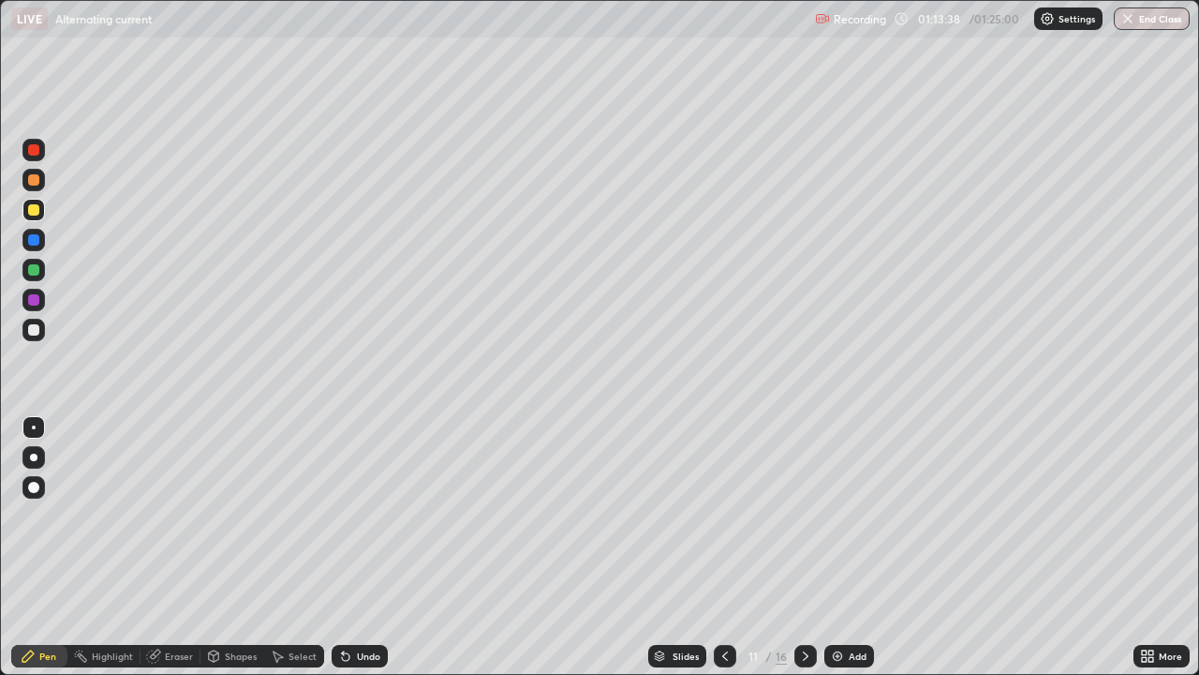
click at [804, 547] on icon at bounding box center [805, 655] width 15 height 15
click at [1150, 15] on button "End Class" at bounding box center [1152, 18] width 76 height 22
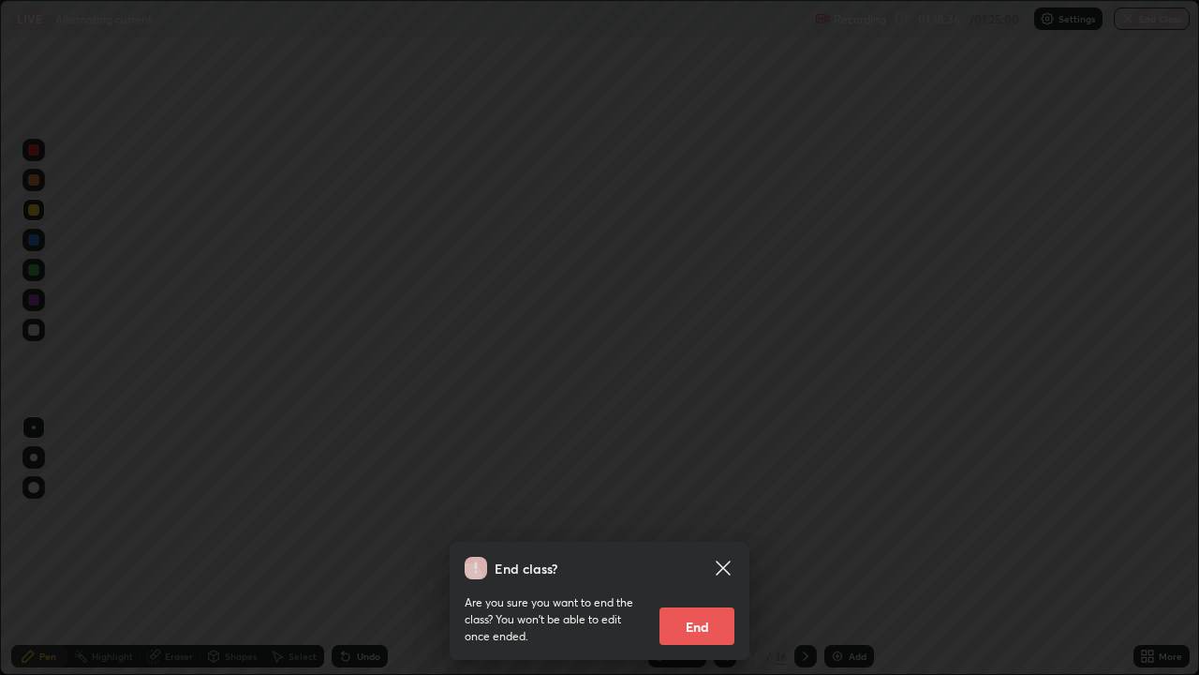
click at [711, 547] on button "End" at bounding box center [697, 625] width 75 height 37
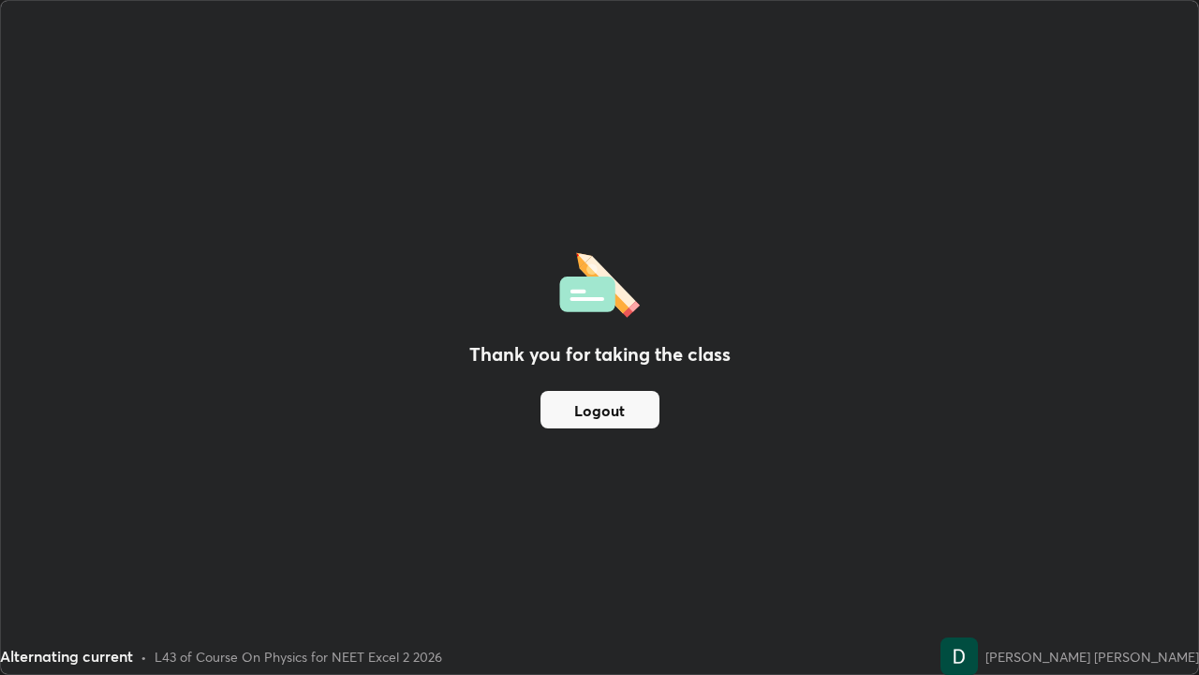
click at [248, 313] on div "Thank you for taking the class Logout" at bounding box center [599, 337] width 1197 height 673
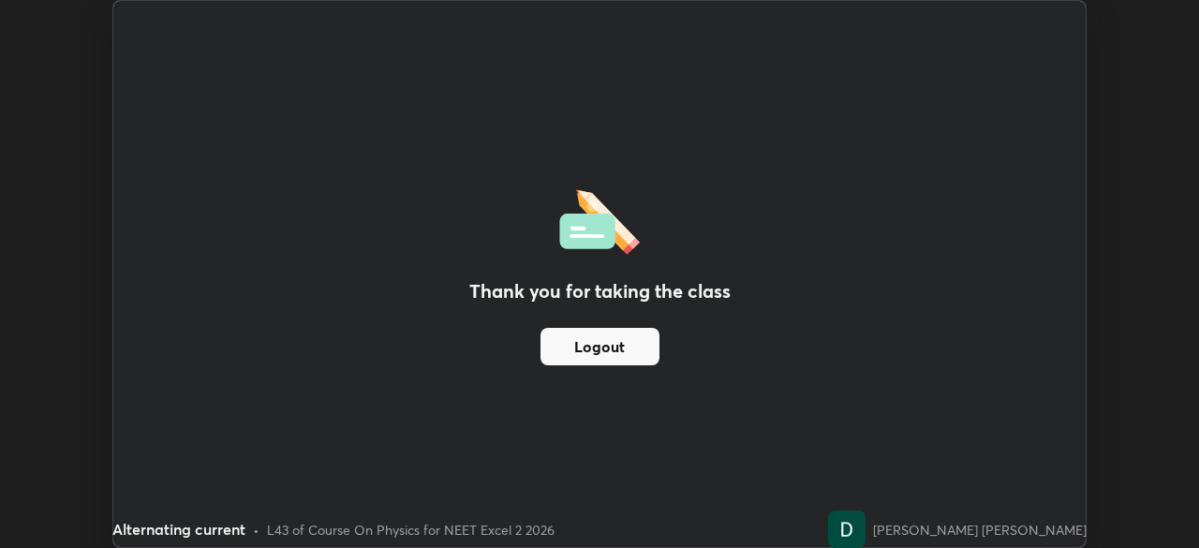
scroll to position [93138, 92487]
